Goal: Connect with others: Connect with others

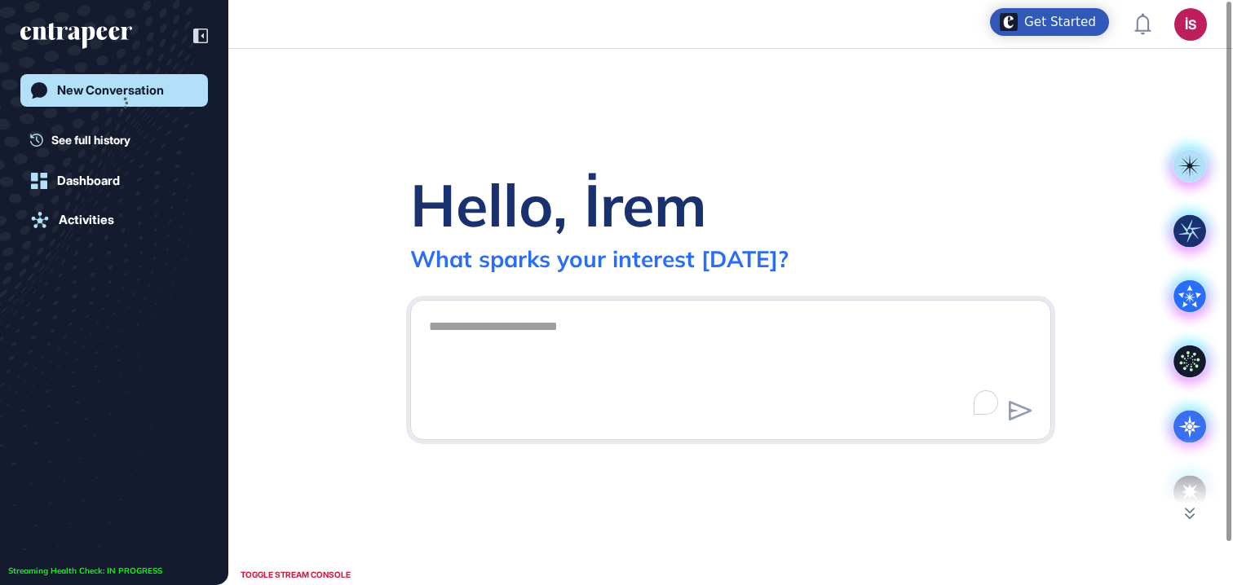
click at [104, 141] on span "See full history" at bounding box center [90, 139] width 79 height 17
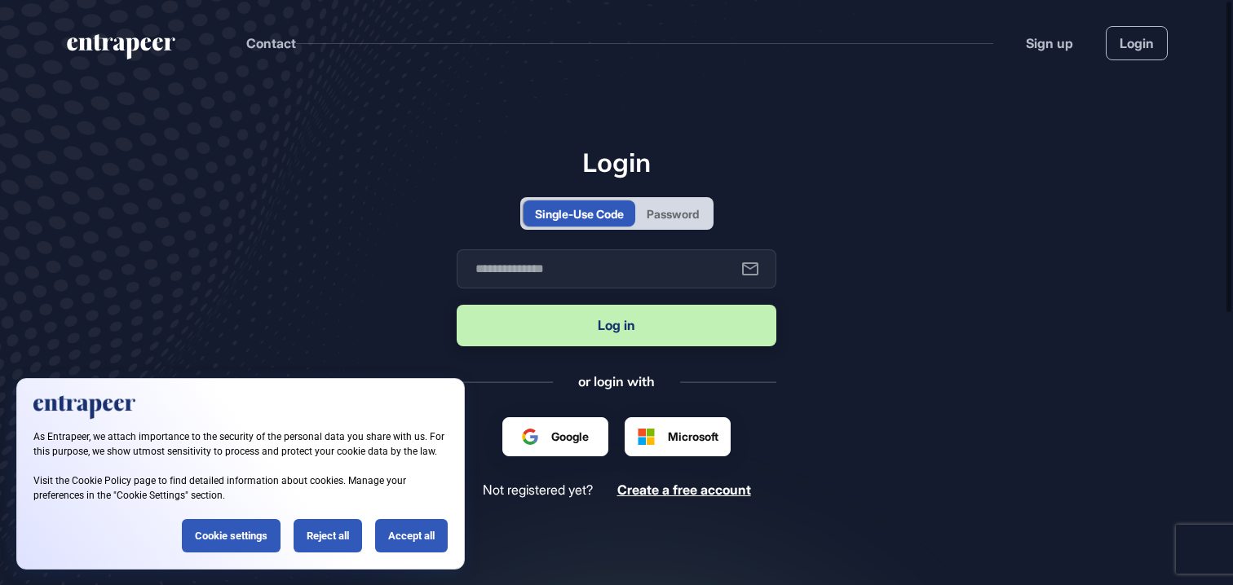
click at [670, 221] on div "Password" at bounding box center [673, 213] width 52 height 17
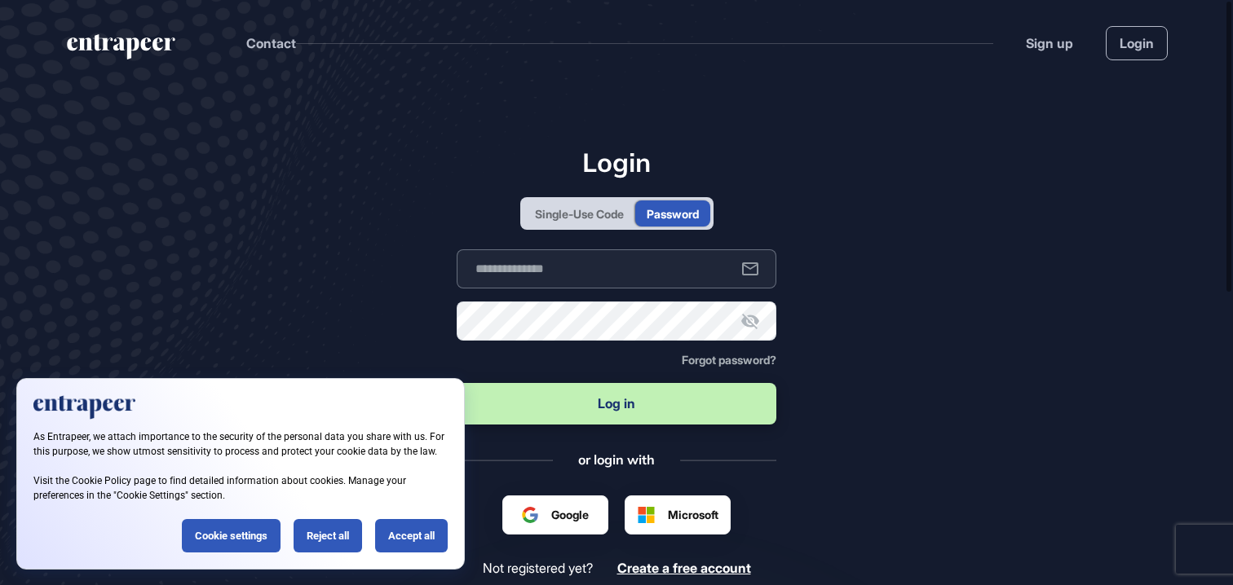
type input "**********"
click at [621, 258] on input "**********" at bounding box center [617, 269] width 320 height 39
click at [559, 392] on button "Log in" at bounding box center [617, 404] width 320 height 42
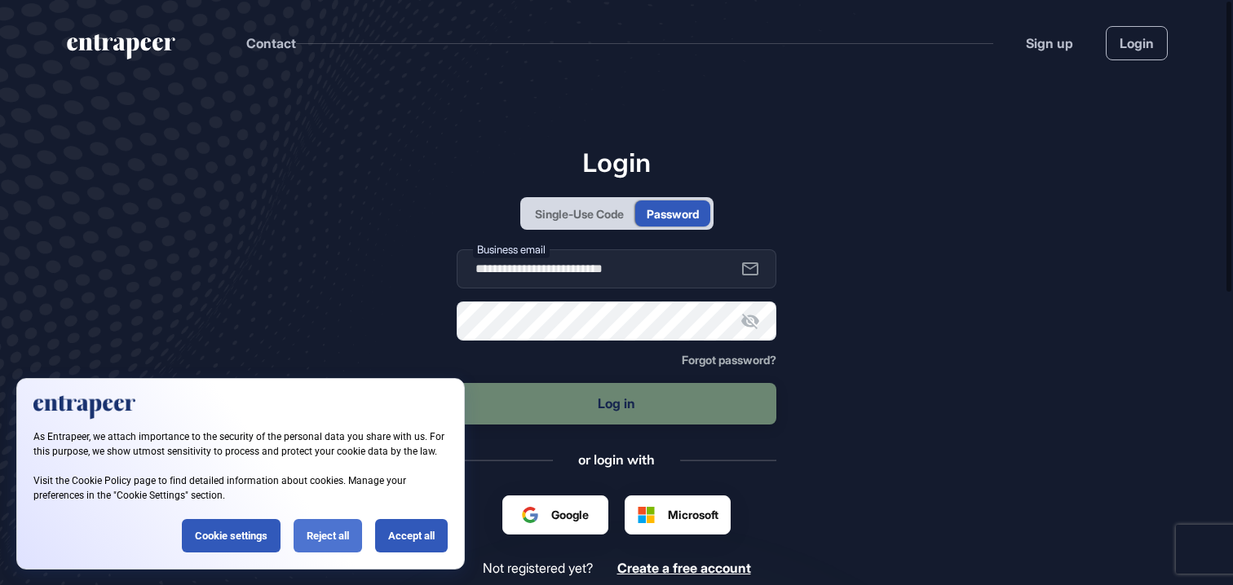
click at [349, 532] on div "Reject all" at bounding box center [328, 535] width 68 height 33
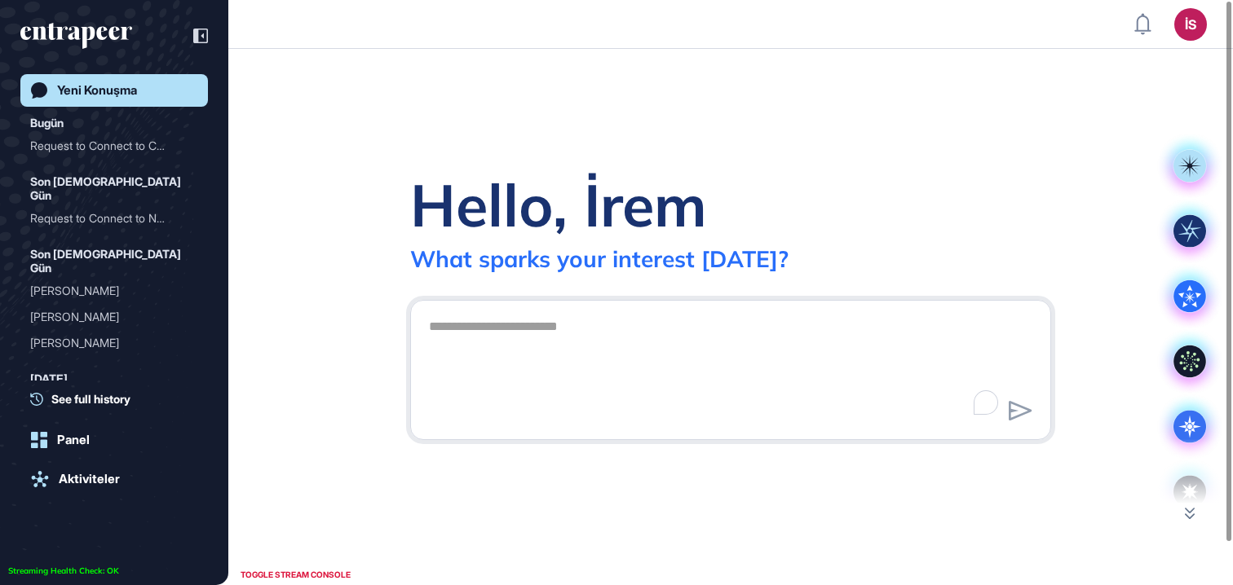
scroll to position [1, 1]
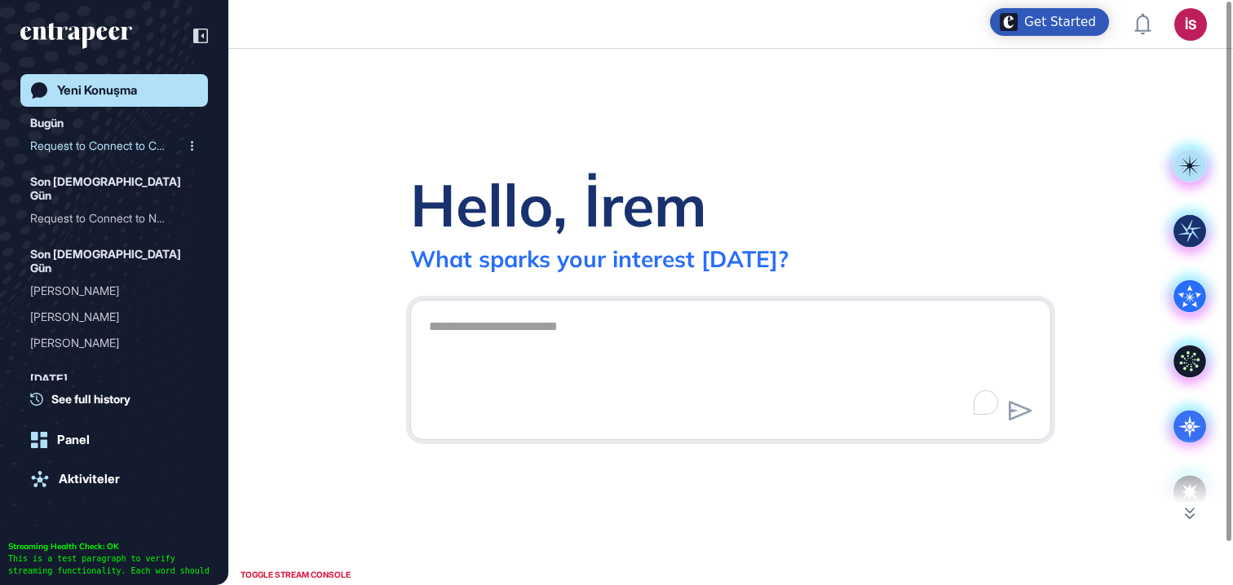
click at [105, 149] on div "Request to Connect to Cur..." at bounding box center [107, 146] width 155 height 26
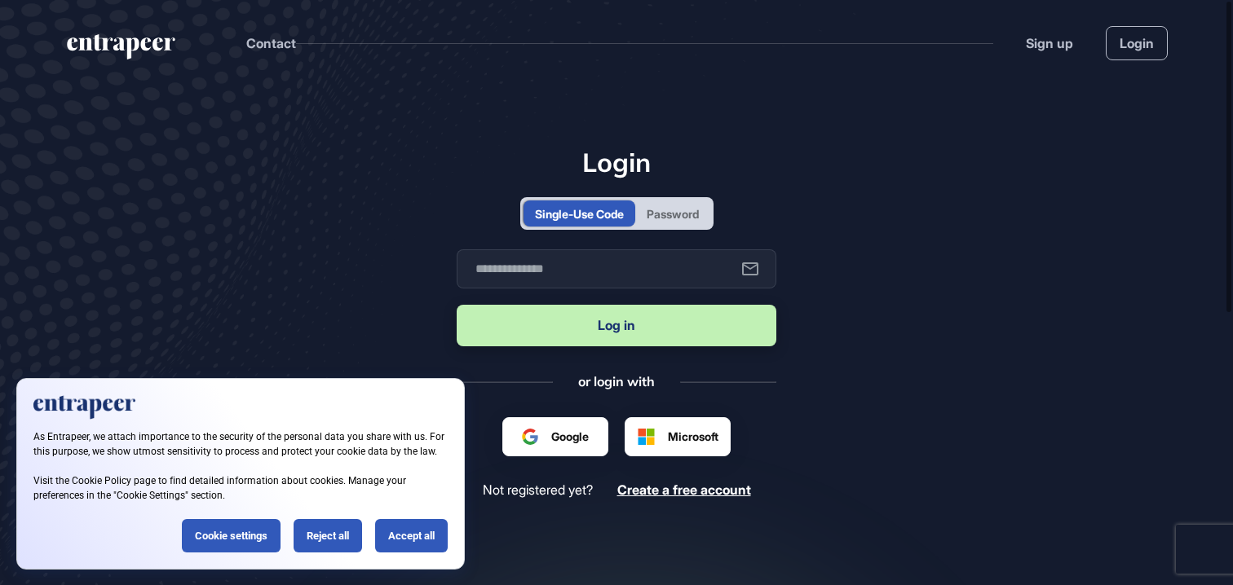
click at [675, 226] on div "Password" at bounding box center [672, 214] width 75 height 26
type input "**********"
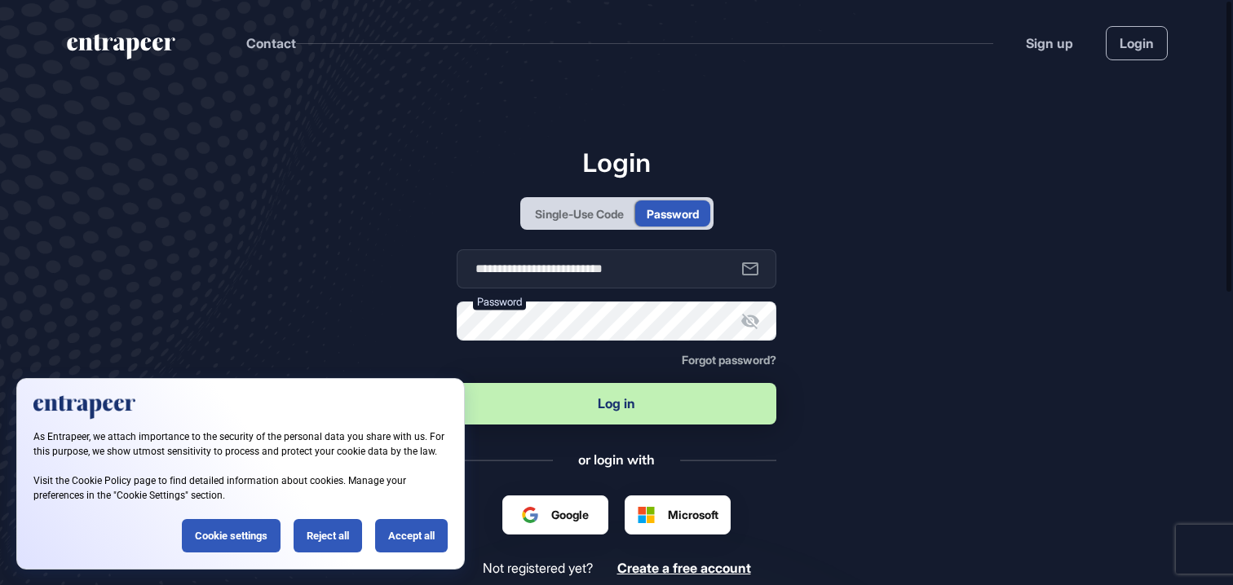
click at [625, 404] on button "Log in" at bounding box center [617, 404] width 320 height 42
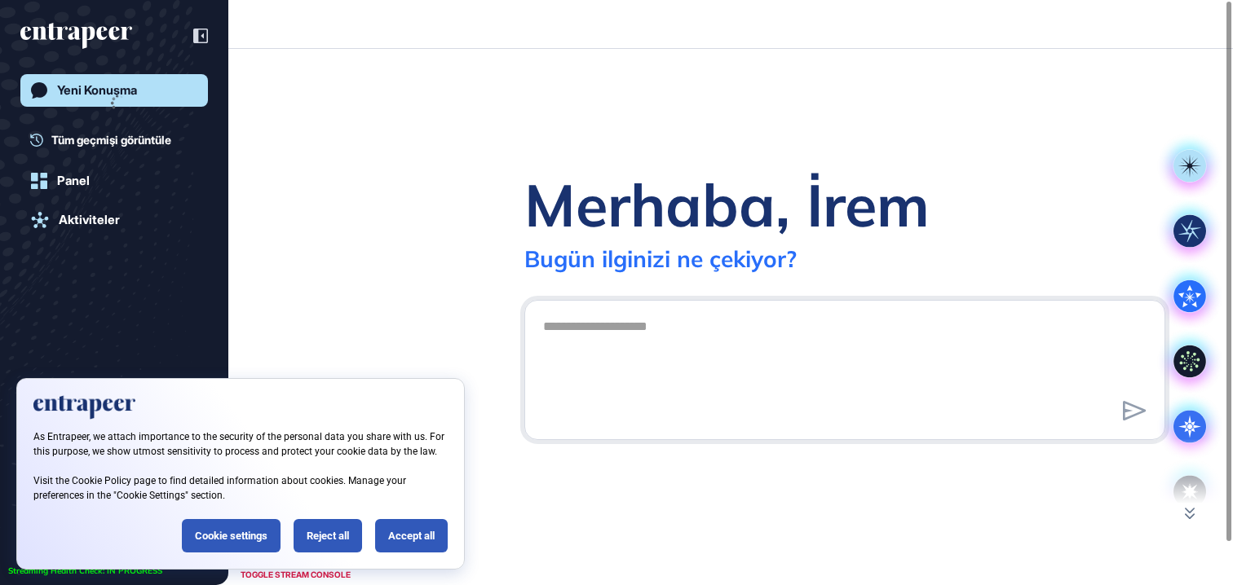
scroll to position [1, 1]
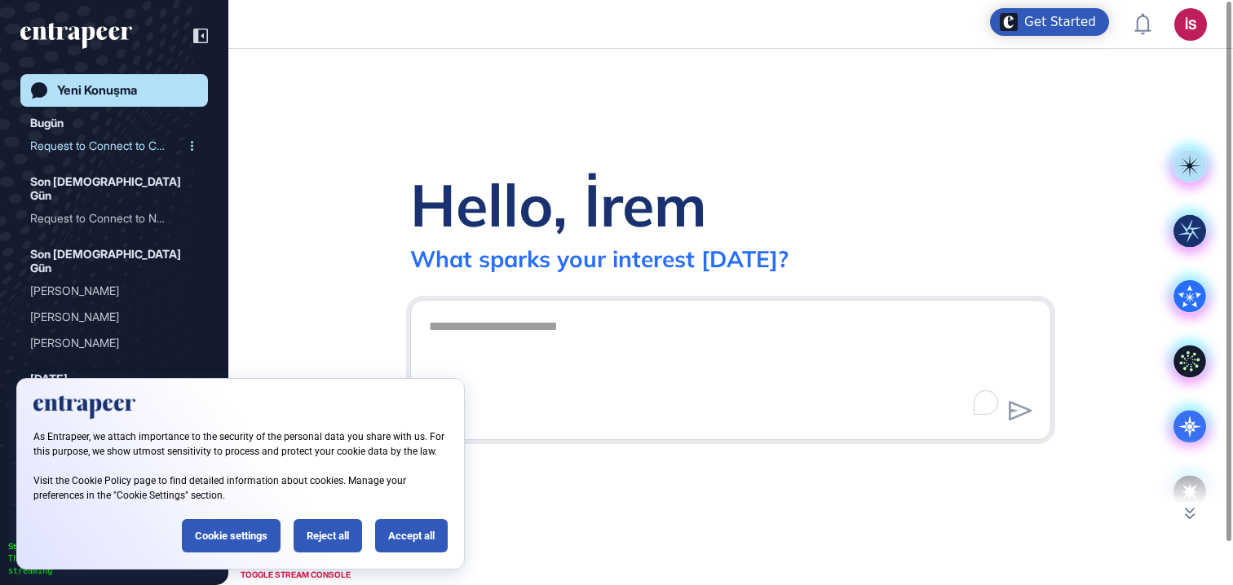
click at [130, 133] on div "Request to Connect to Cur..." at bounding box center [107, 146] width 155 height 26
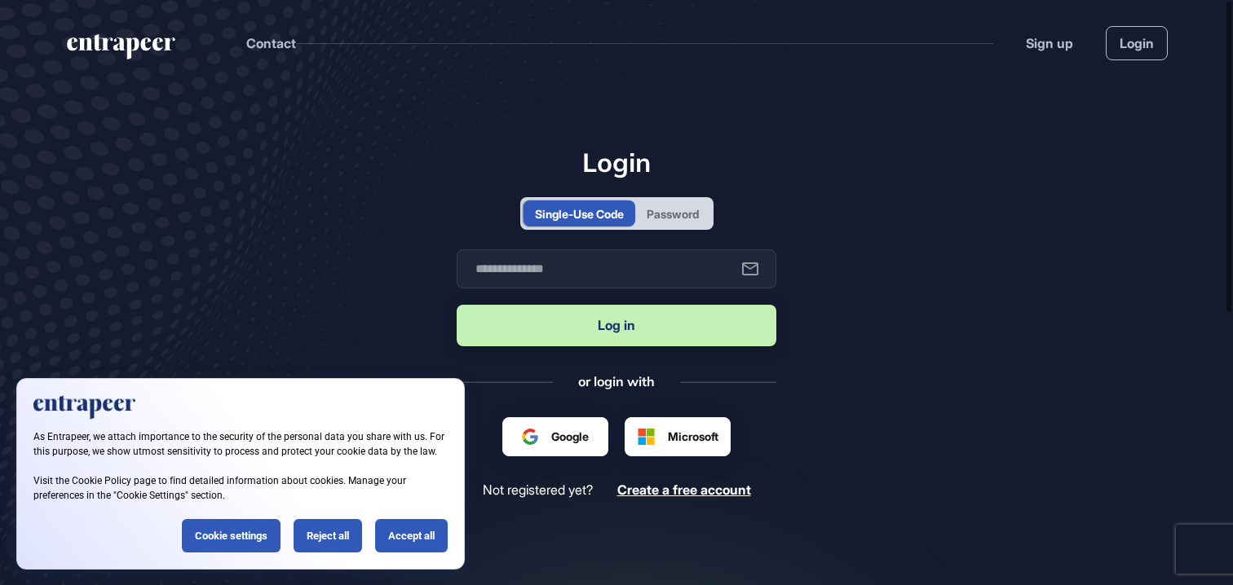
click at [694, 214] on div "Password" at bounding box center [673, 213] width 52 height 17
type input "**********"
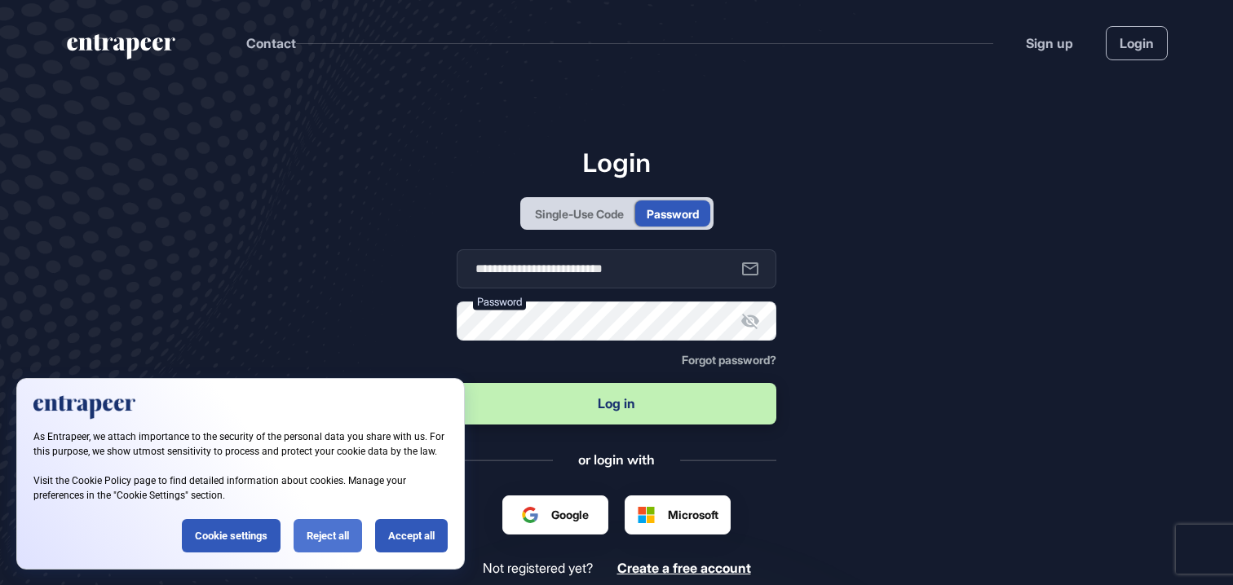
click at [345, 541] on div "Reject all" at bounding box center [328, 535] width 68 height 33
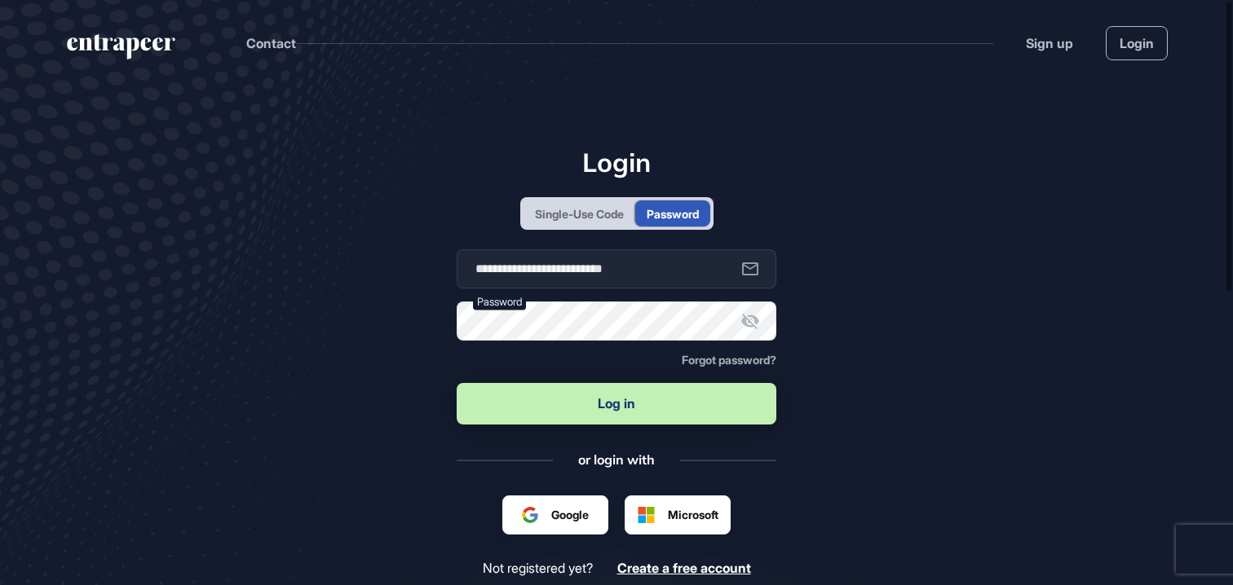
click at [588, 407] on button "Log in" at bounding box center [617, 404] width 320 height 42
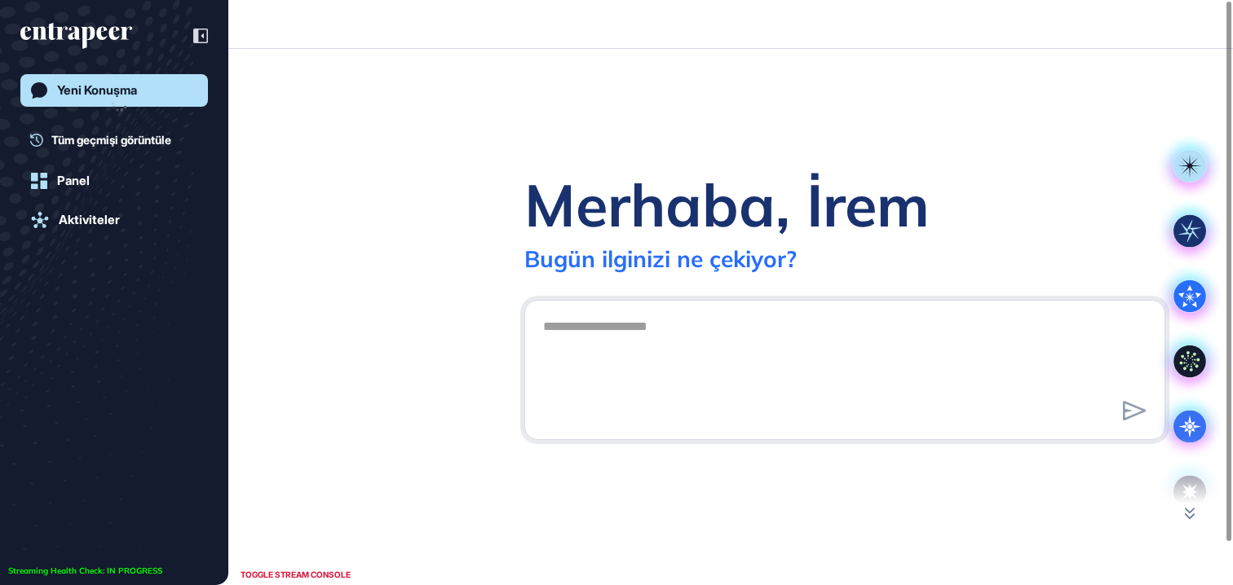
scroll to position [1, 1]
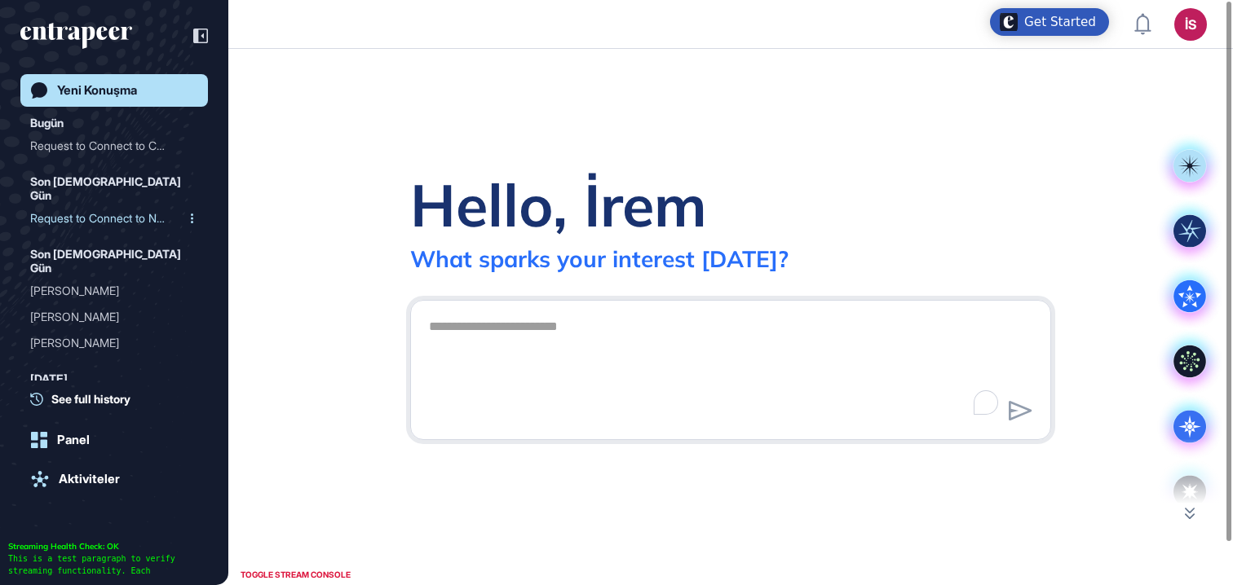
click at [102, 205] on div "Request to Connect to Nov..." at bounding box center [107, 218] width 155 height 26
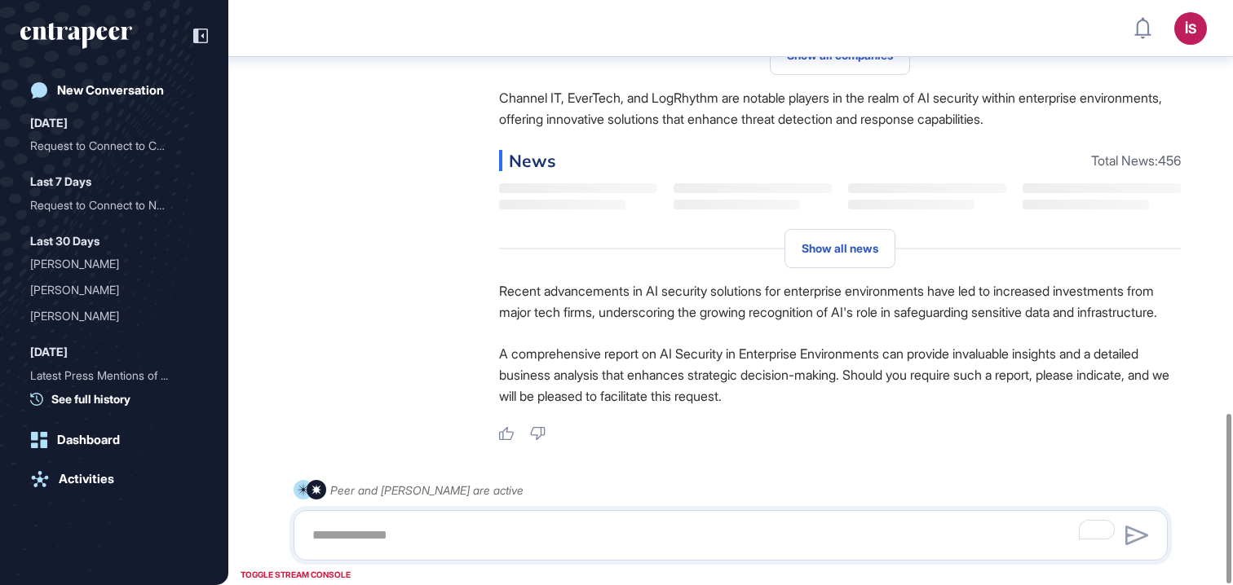
scroll to position [1420, 0]
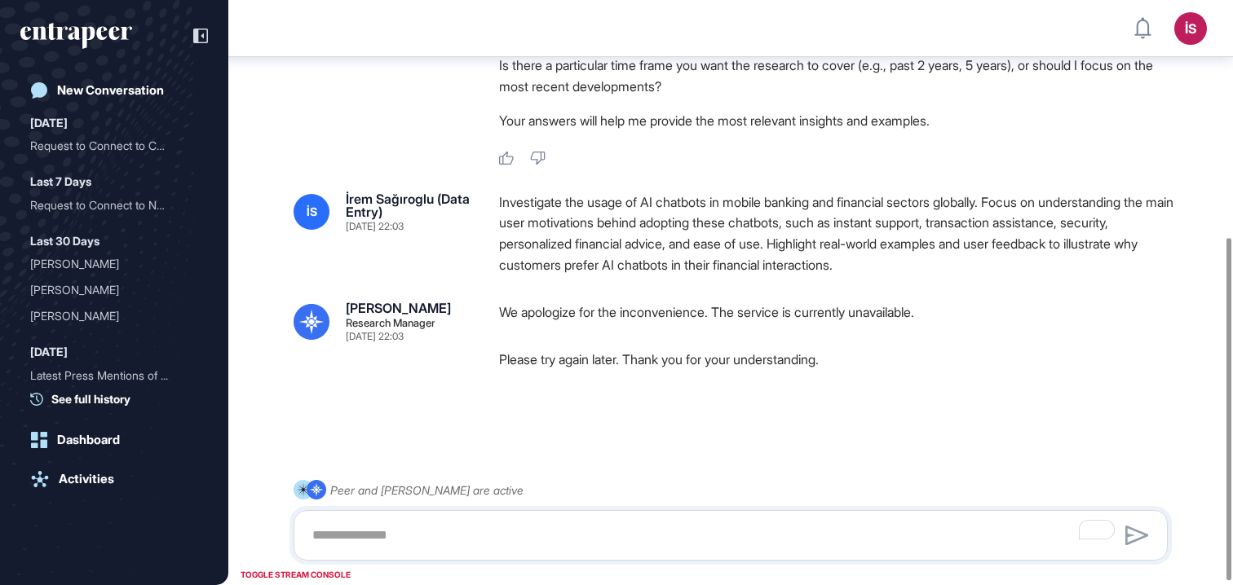
scroll to position [410, 0]
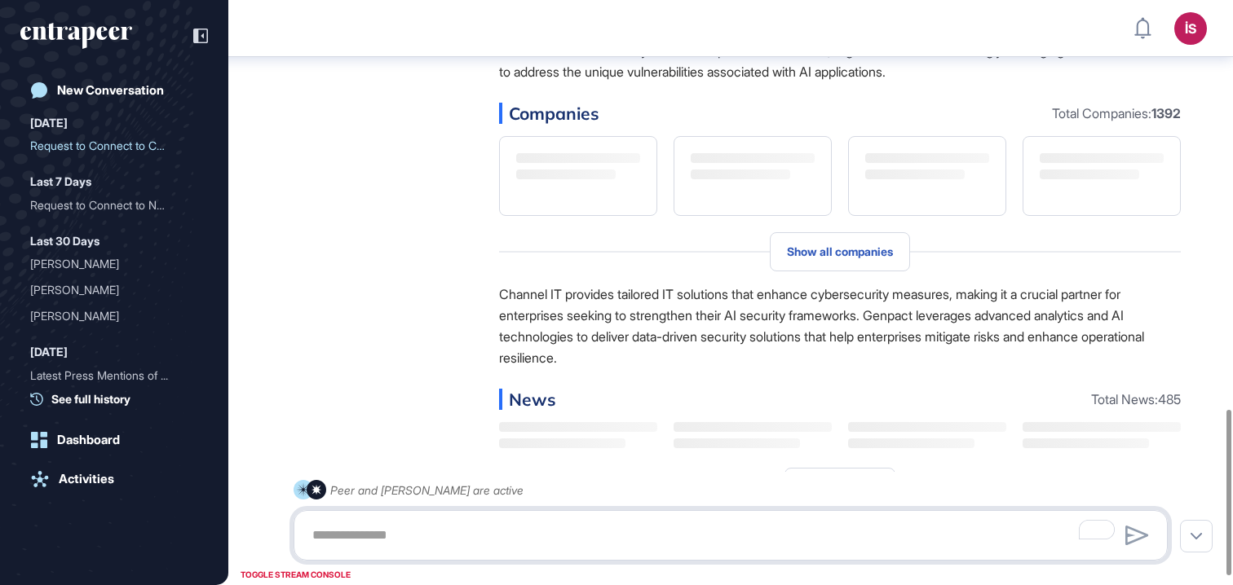
scroll to position [1005, 0]
